Goal: Navigation & Orientation: Find specific page/section

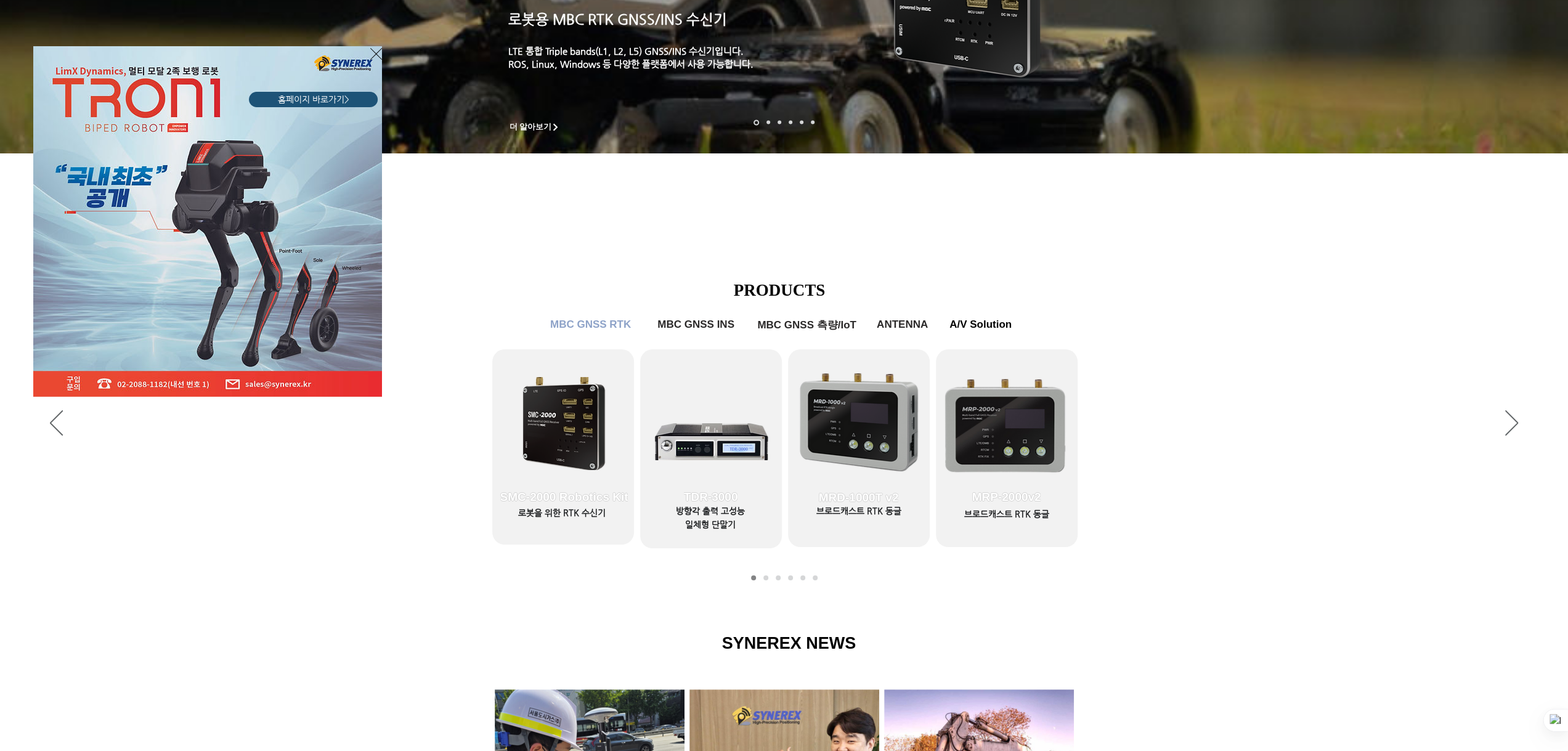
click at [377, 52] on icon "사이트로 돌아가기" at bounding box center [376, 53] width 12 height 15
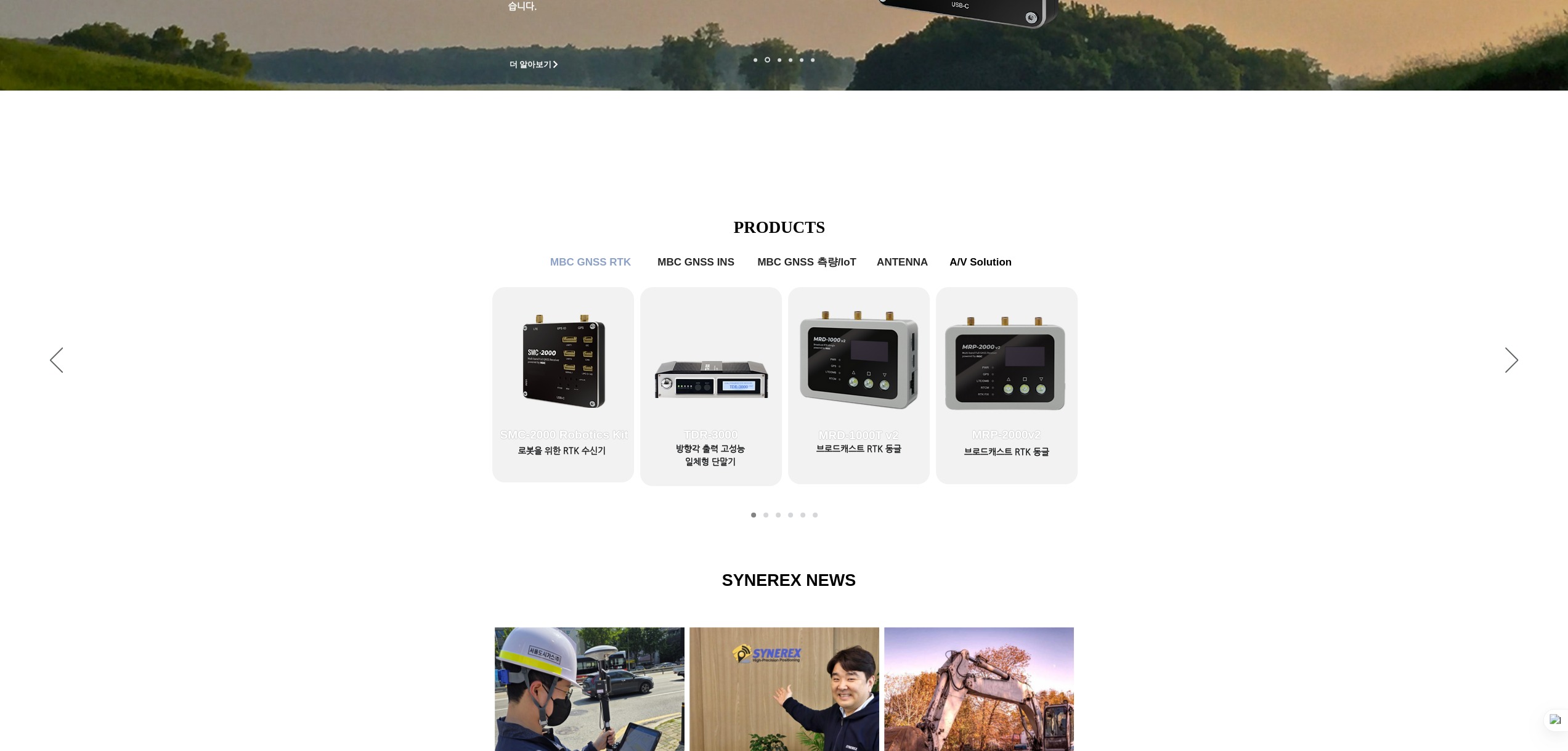
scroll to position [370, 0]
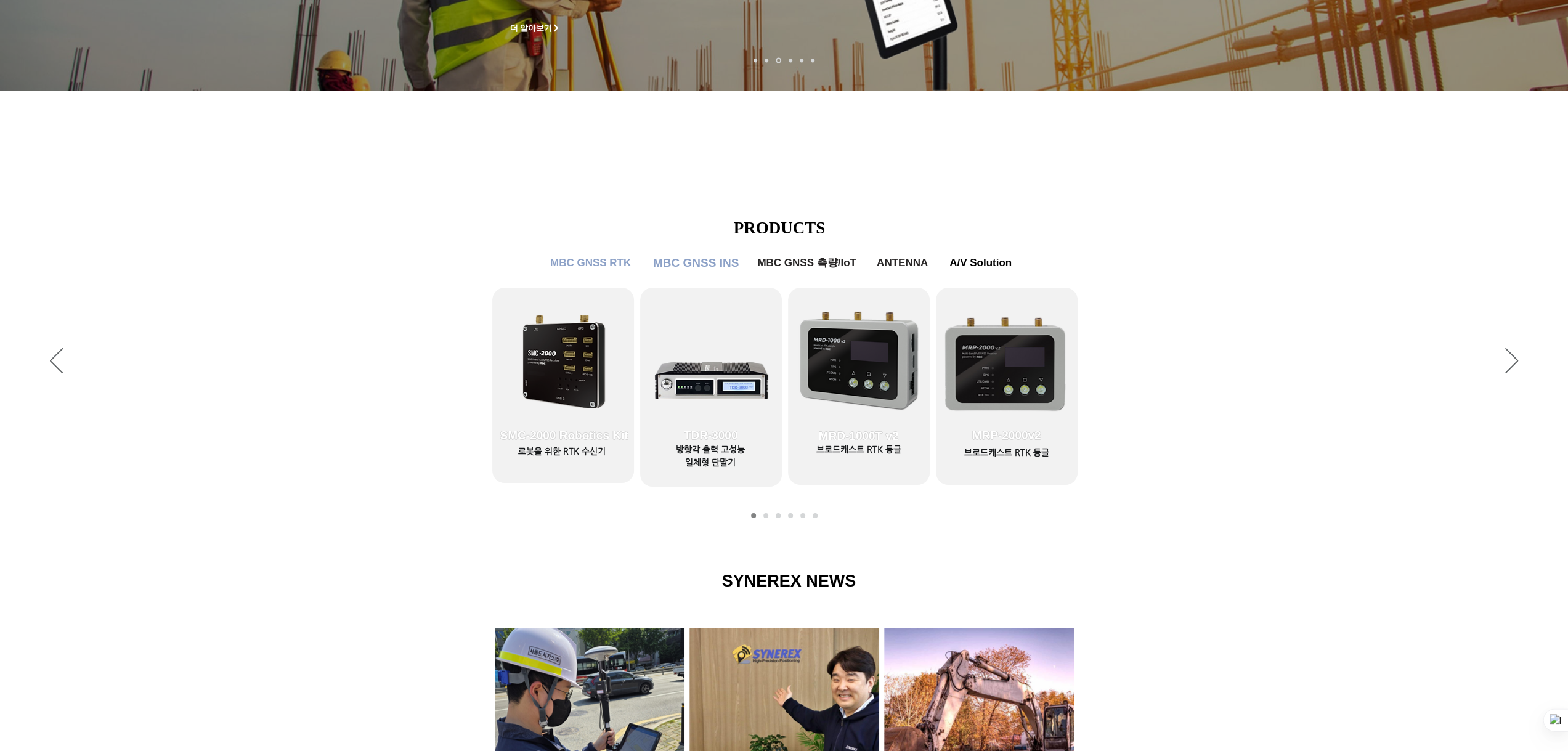
click at [707, 263] on span "MBC GNSS INS" at bounding box center [695, 263] width 86 height 13
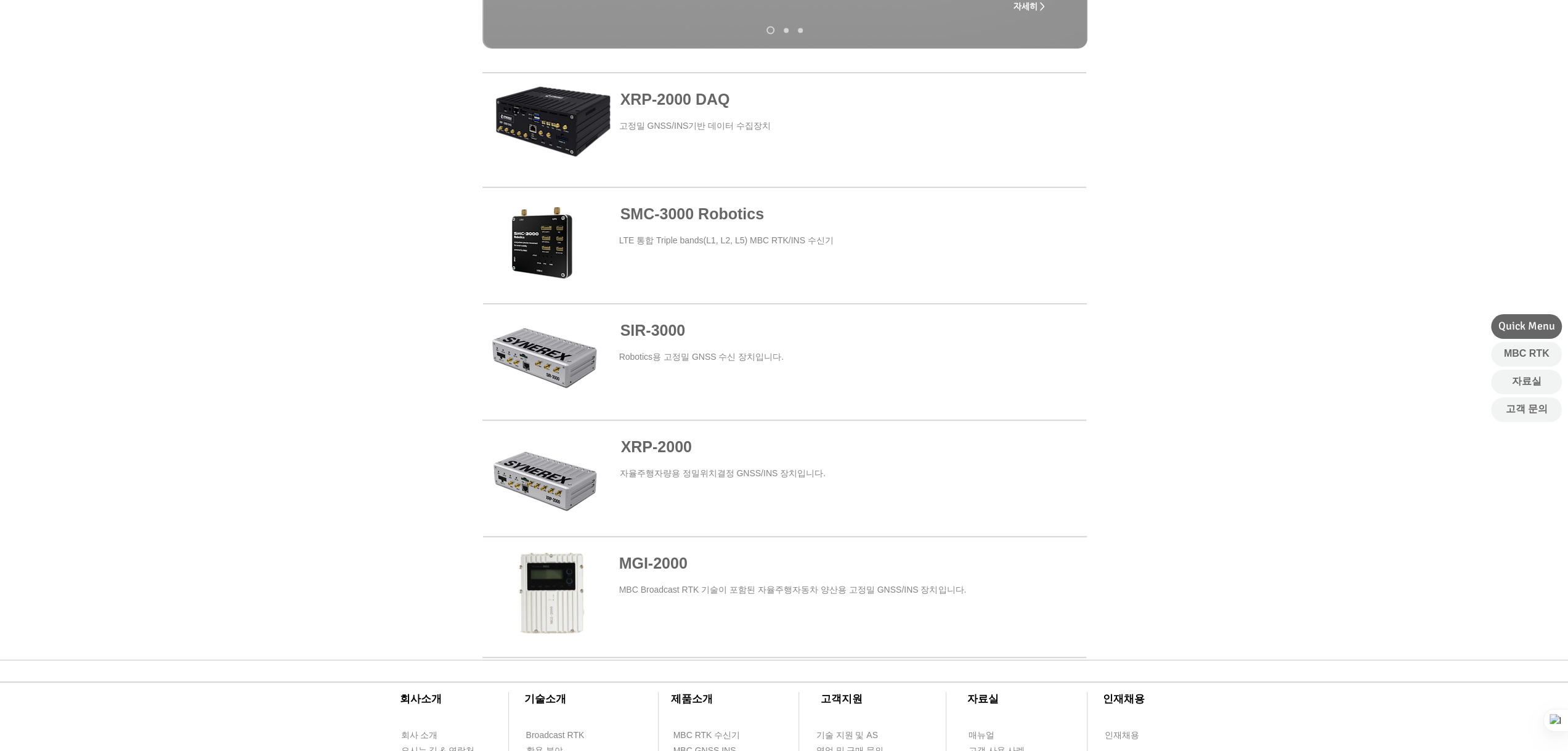
scroll to position [430, 0]
click at [540, 582] on span at bounding box center [784, 594] width 603 height 111
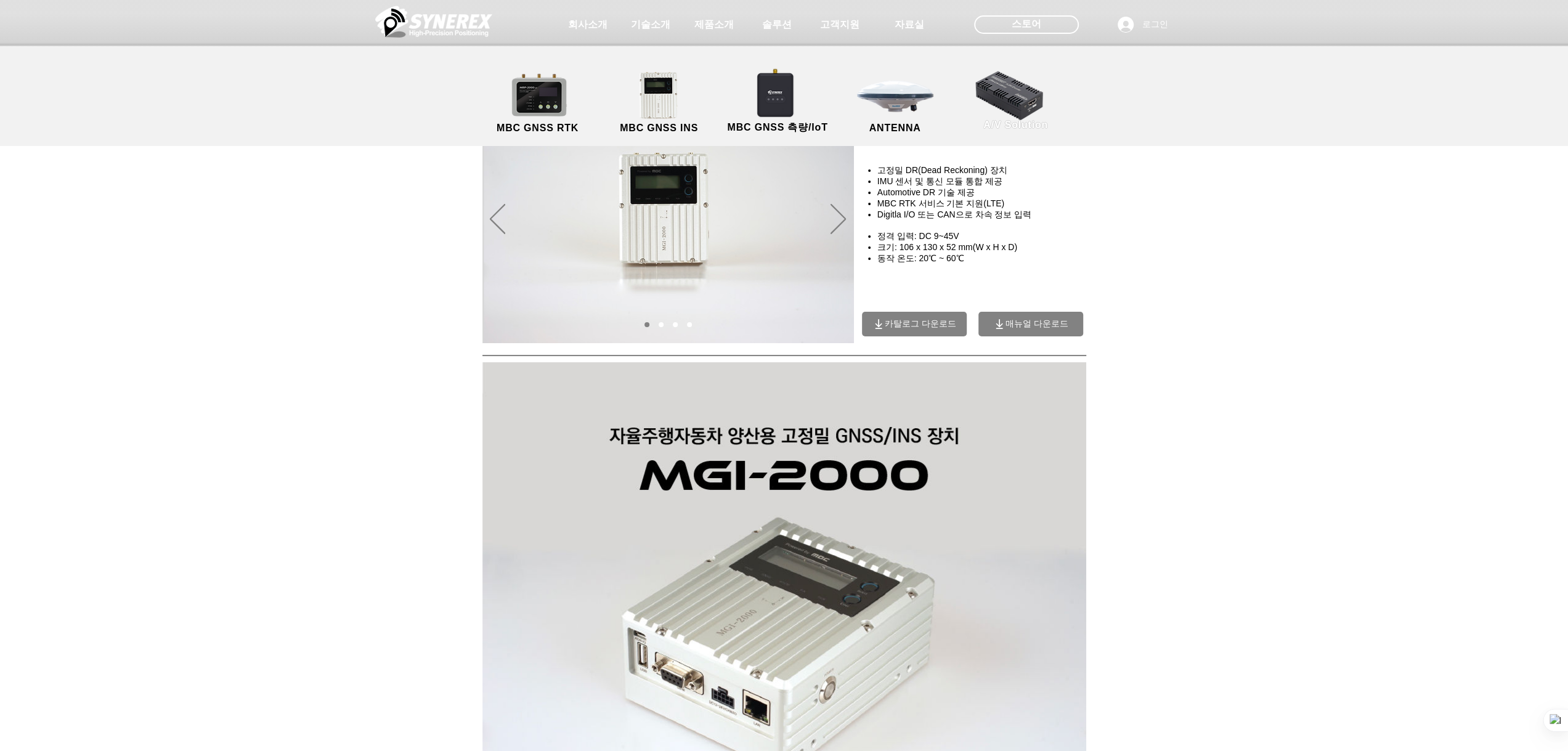
click at [1004, 97] on link "A/V Solution" at bounding box center [1016, 100] width 111 height 65
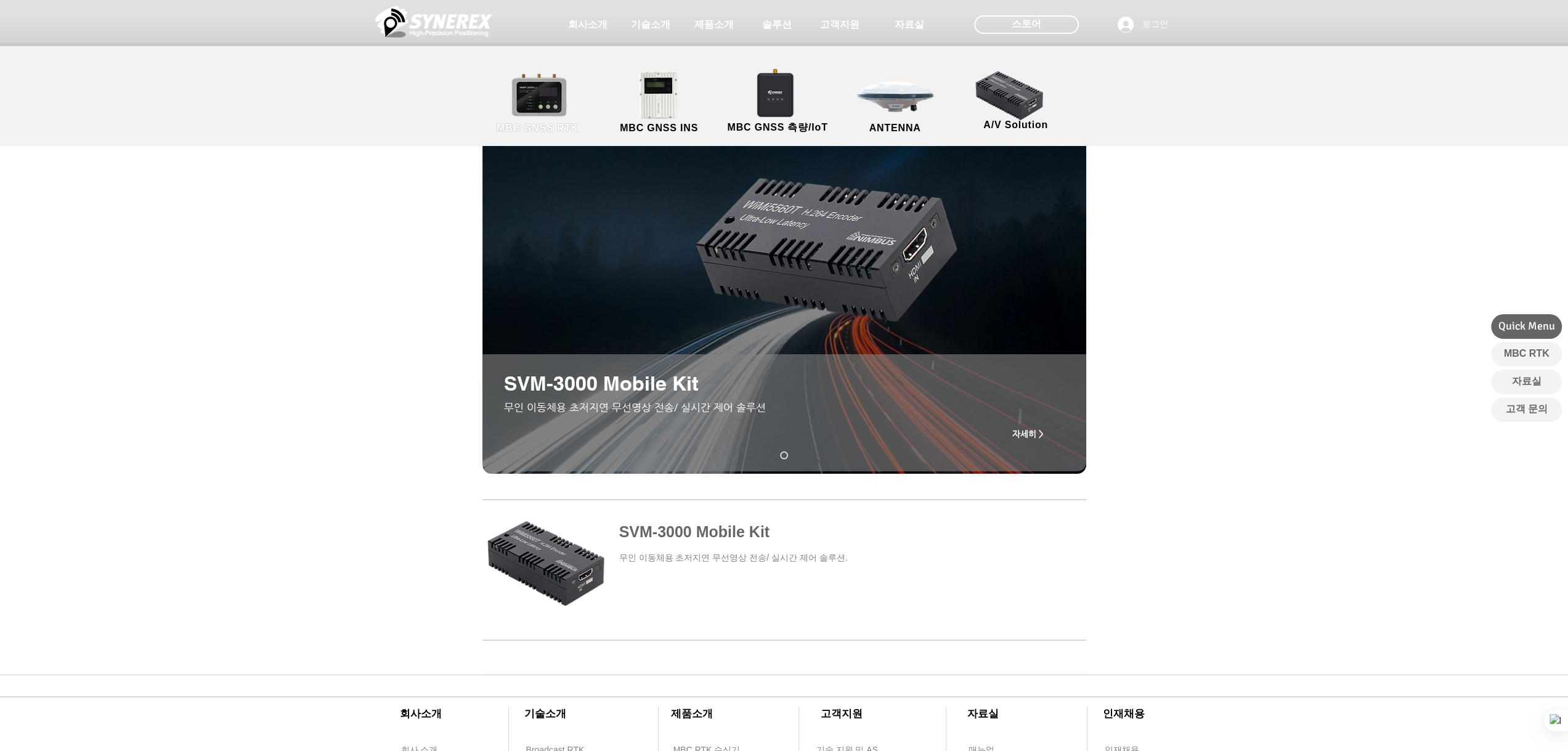
click at [549, 113] on link "MBC GNSS RTK" at bounding box center [538, 103] width 111 height 65
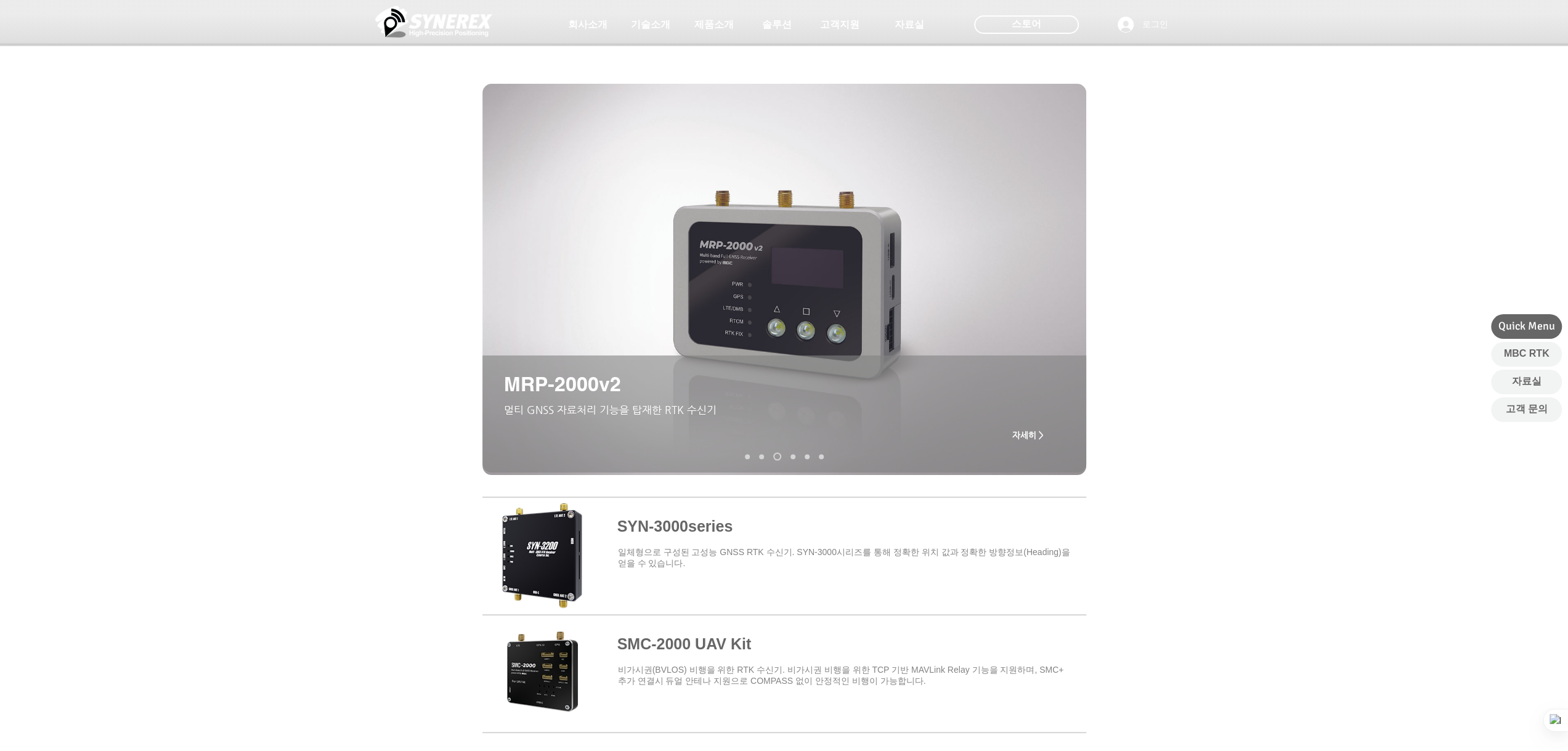
click at [451, 29] on img at bounding box center [434, 21] width 117 height 37
